Goal: Book appointment/travel/reservation

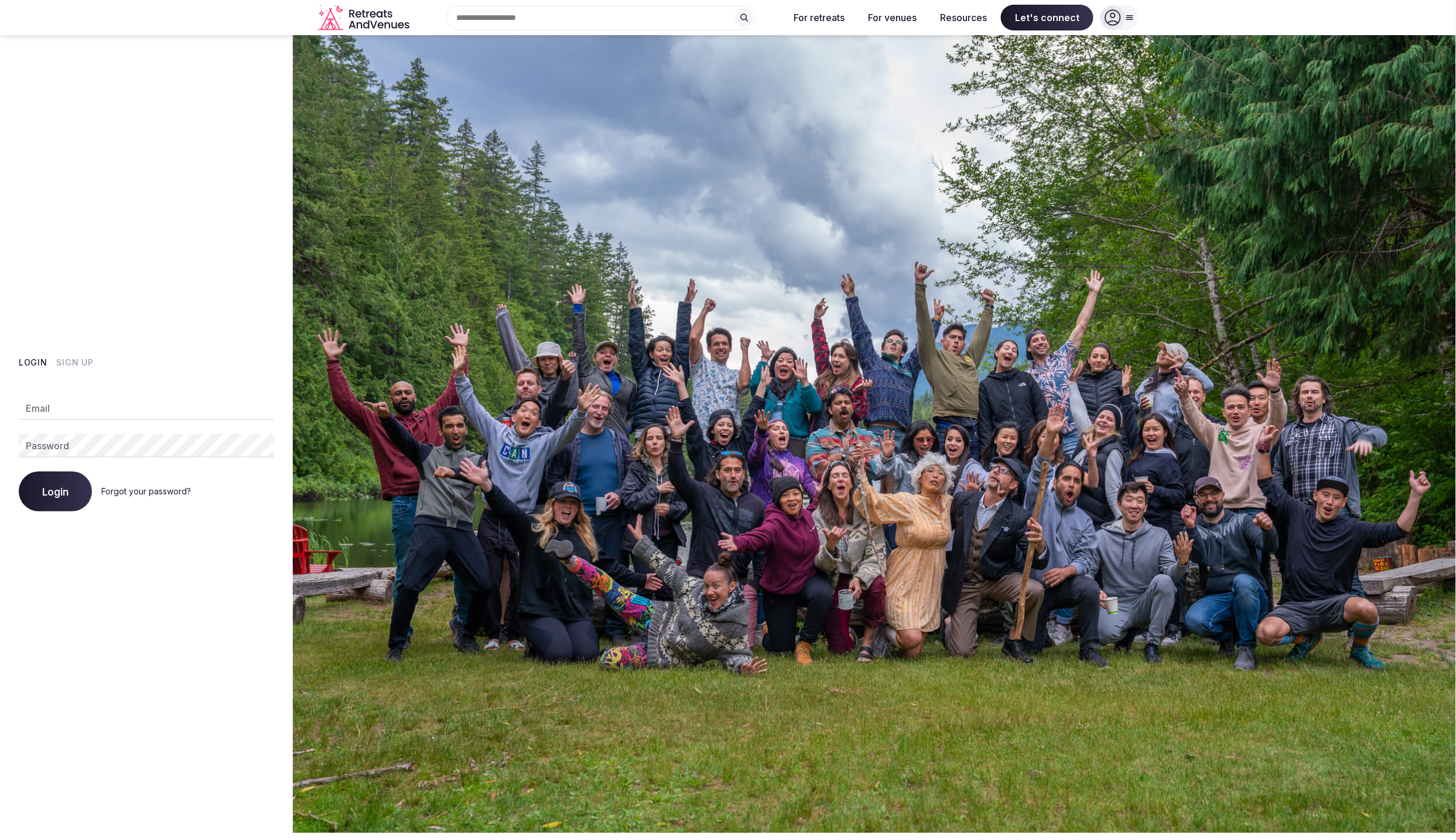
click at [147, 414] on input "Email" at bounding box center [146, 408] width 255 height 23
type input "**********"
click at [19, 471] on button "Login" at bounding box center [55, 491] width 73 height 40
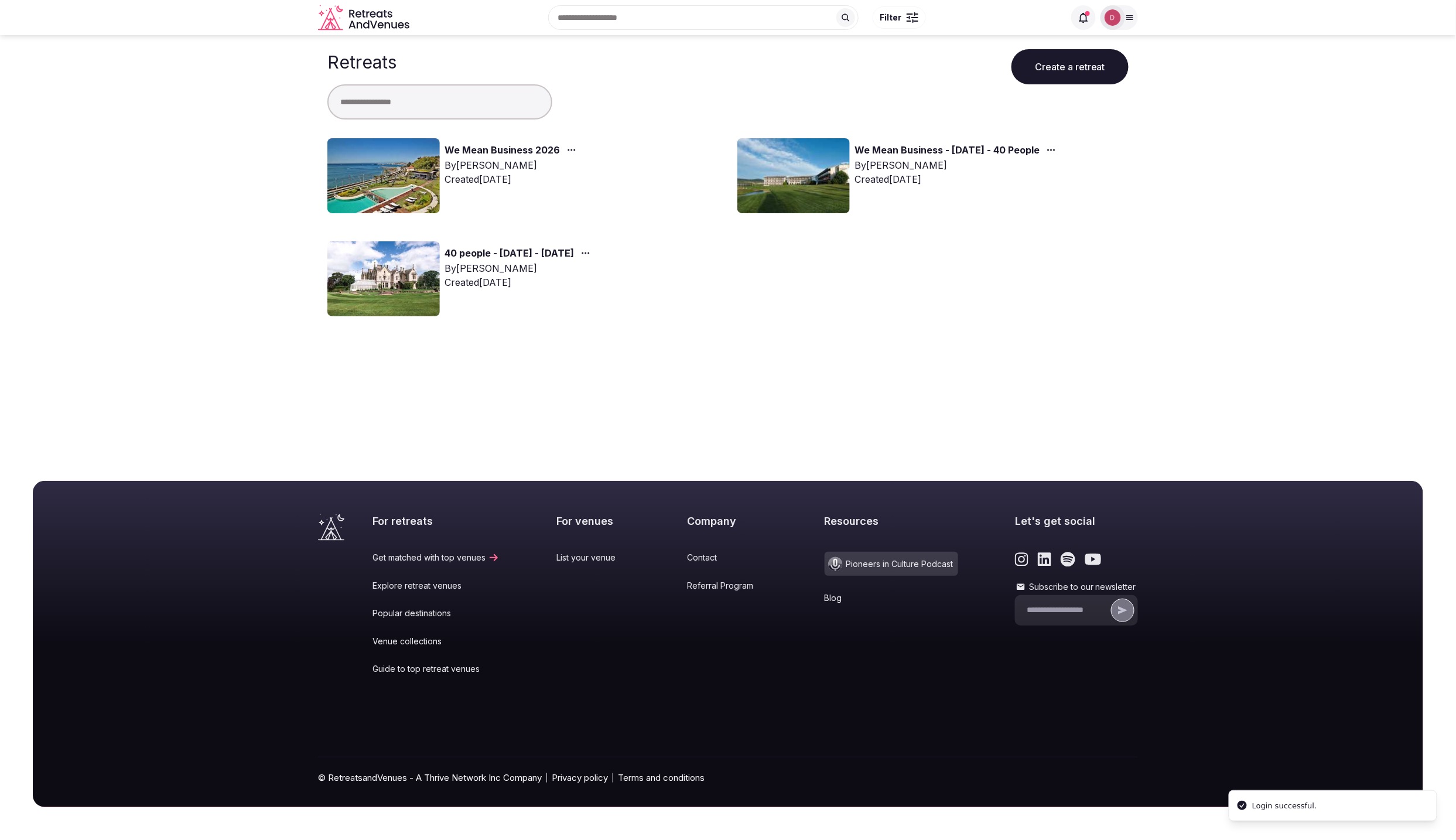
click at [519, 144] on link "We Mean Business 2026" at bounding box center [502, 150] width 115 height 15
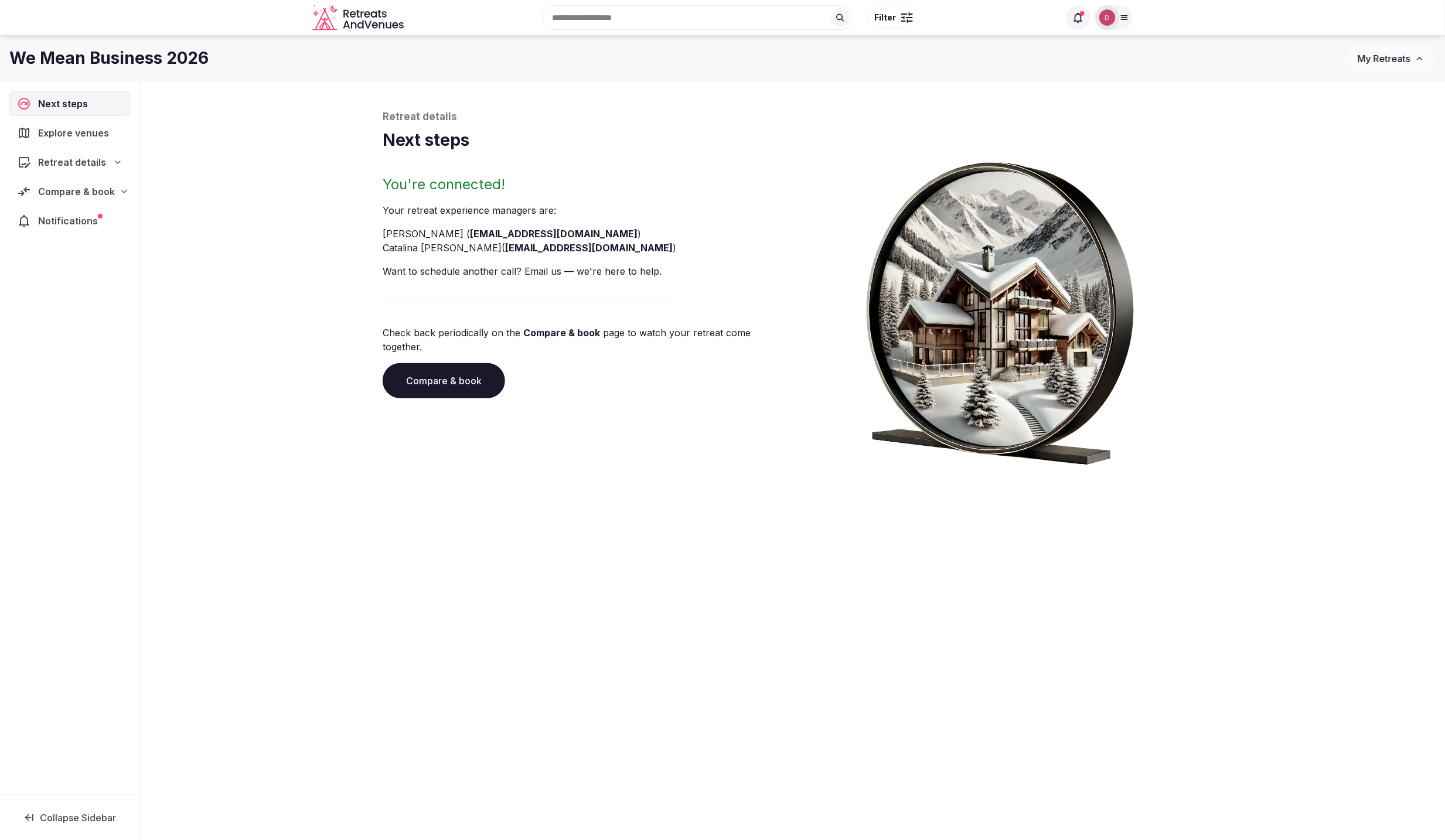
click at [78, 179] on nav "Next steps Explore venues Retreat details Compare & book Notifications" at bounding box center [69, 162] width 121 height 142
click at [69, 187] on span "Compare & book" at bounding box center [77, 192] width 77 height 14
click at [72, 212] on span "Shortlisted venues (24)" at bounding box center [76, 214] width 96 height 12
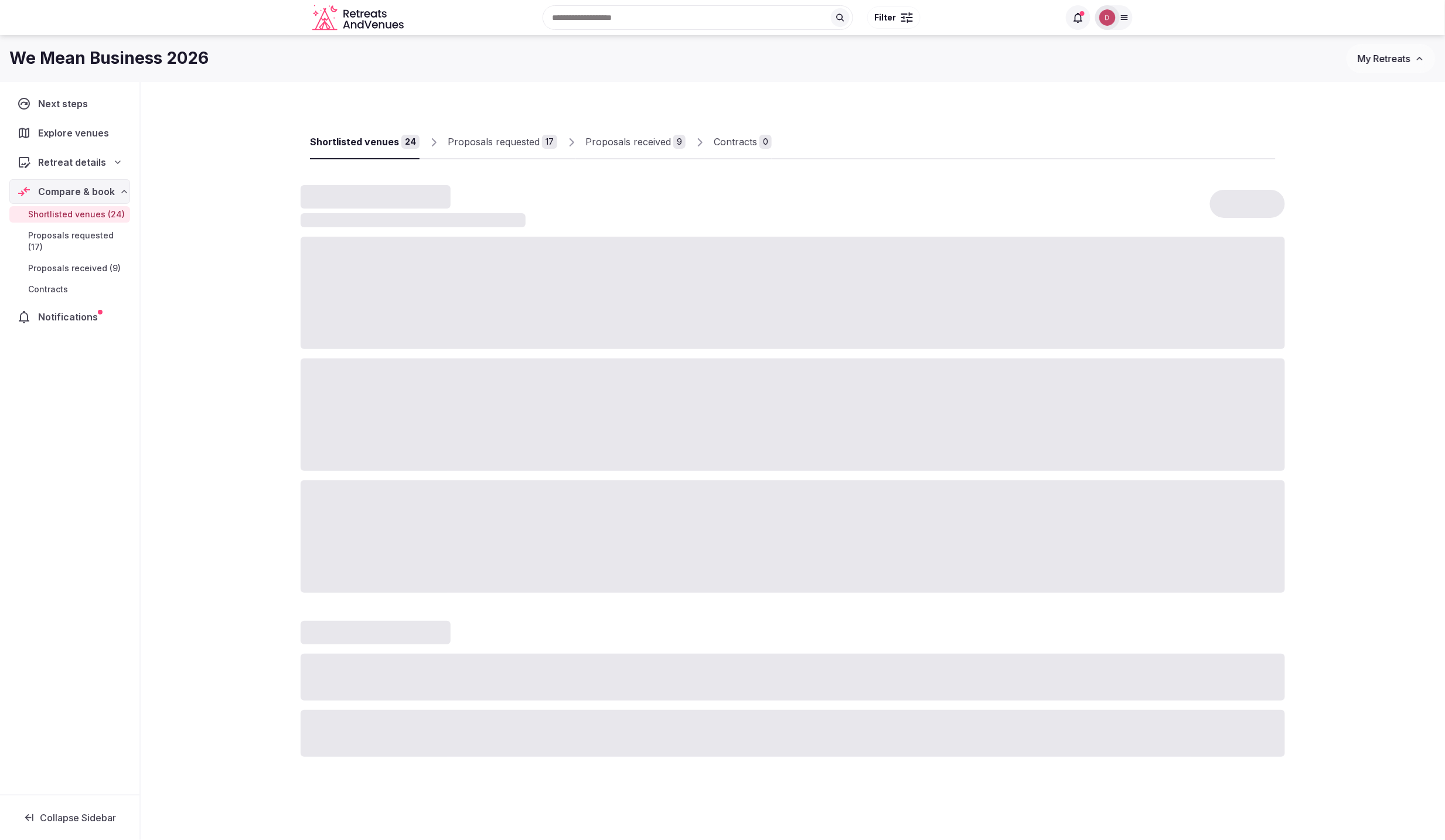
click at [651, 144] on div "Proposals received" at bounding box center [628, 142] width 86 height 14
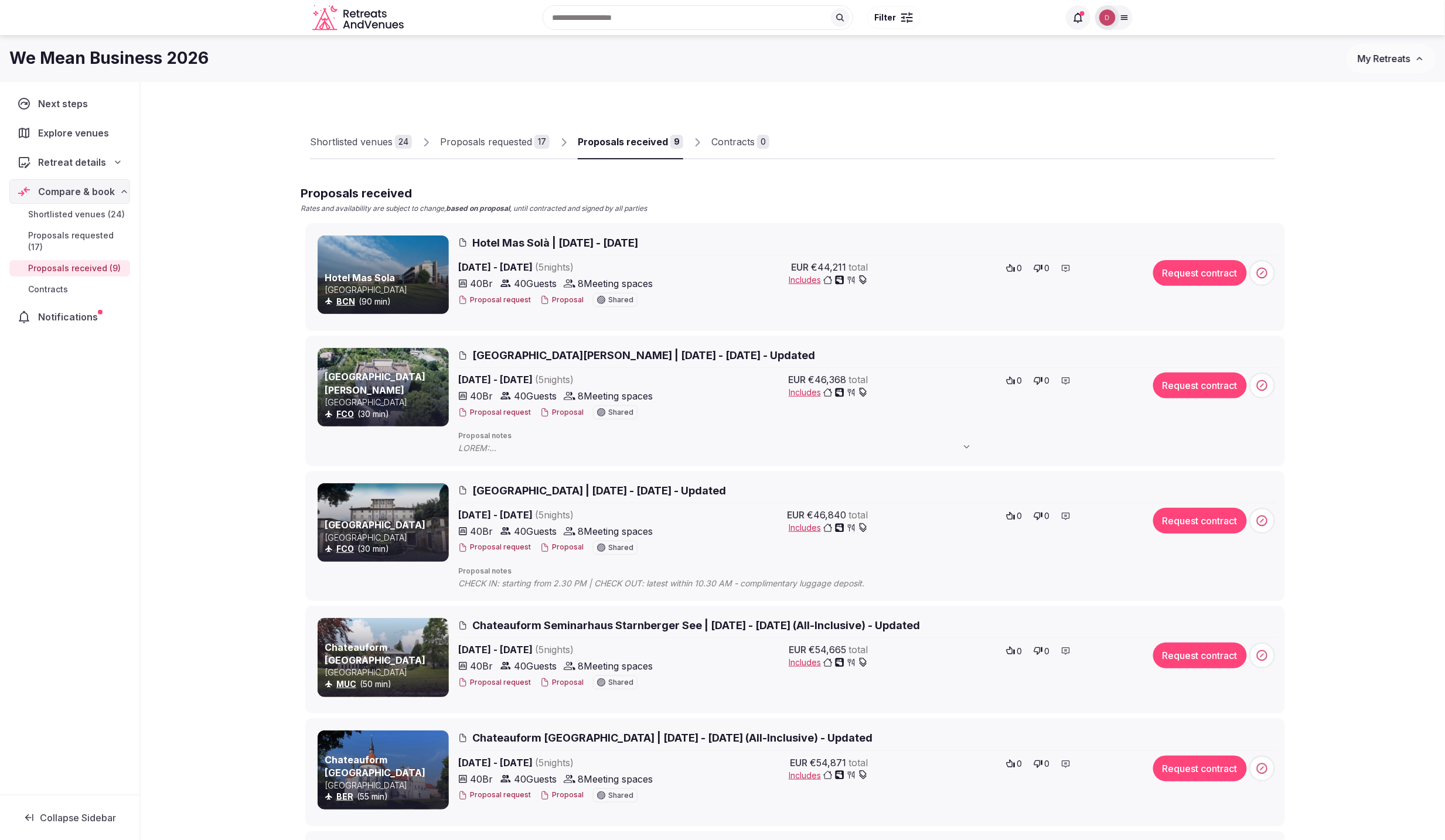
click at [559, 304] on button "Proposal" at bounding box center [562, 300] width 44 height 10
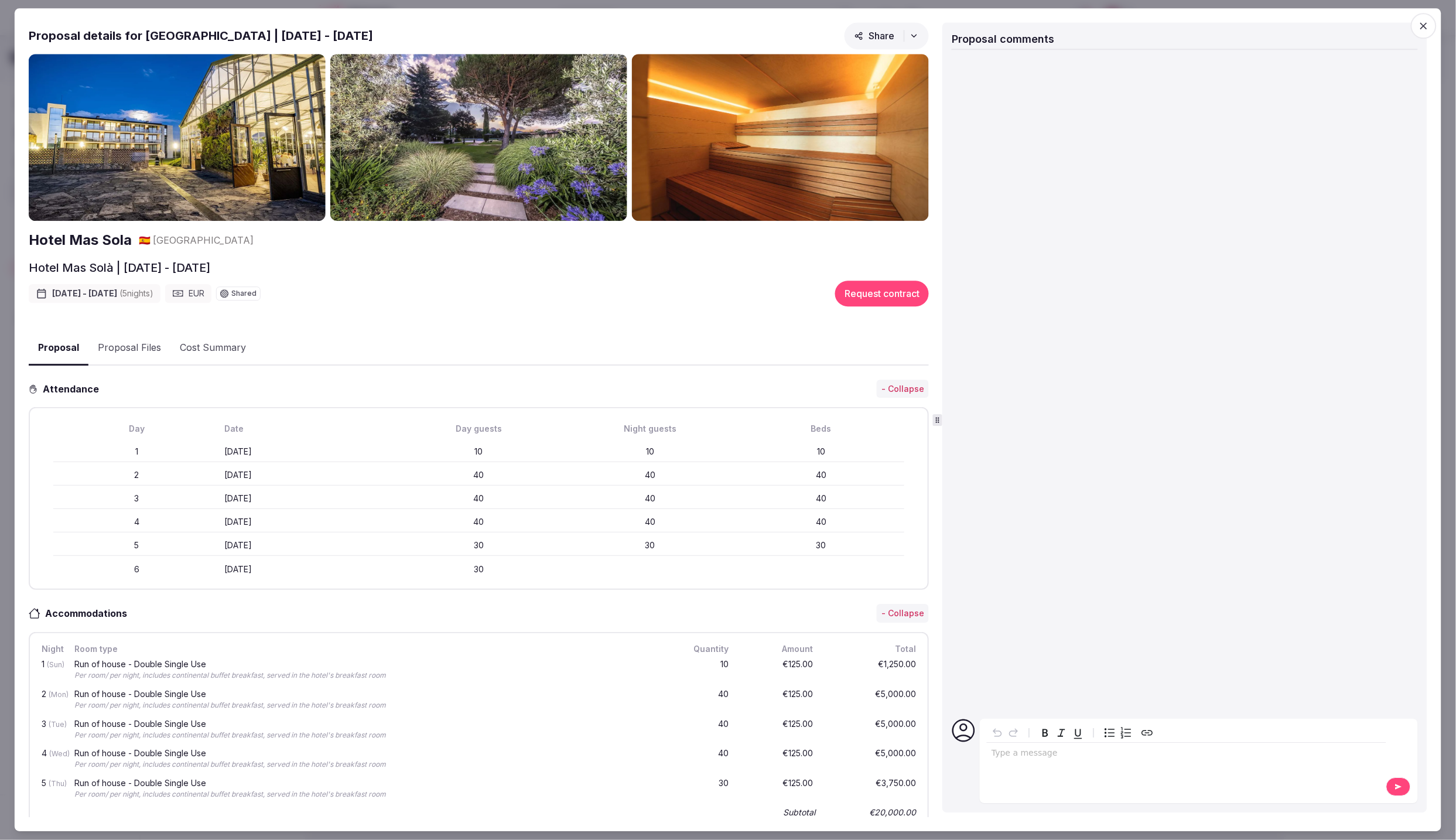
click at [1420, 21] on icon "button" at bounding box center [1423, 25] width 12 height 12
